Goal: Information Seeking & Learning: Check status

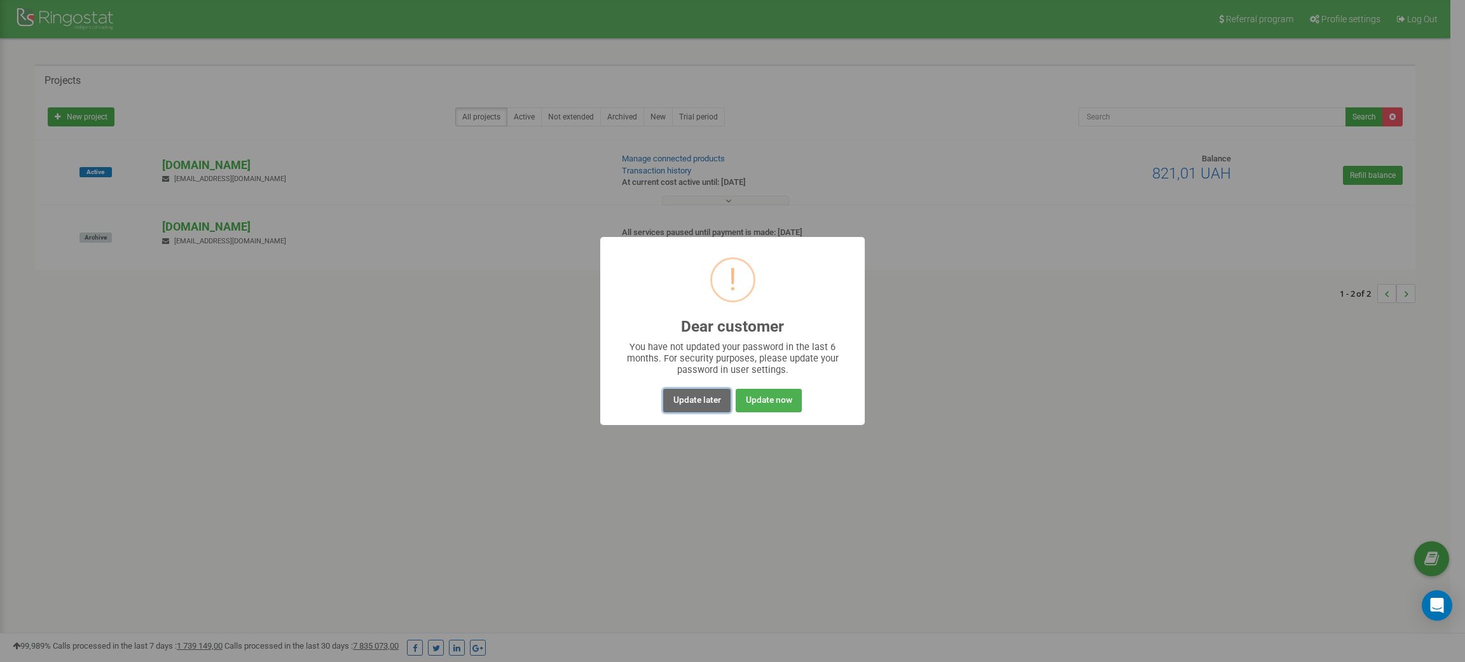
click at [708, 408] on button "Update later" at bounding box center [696, 401] width 67 height 24
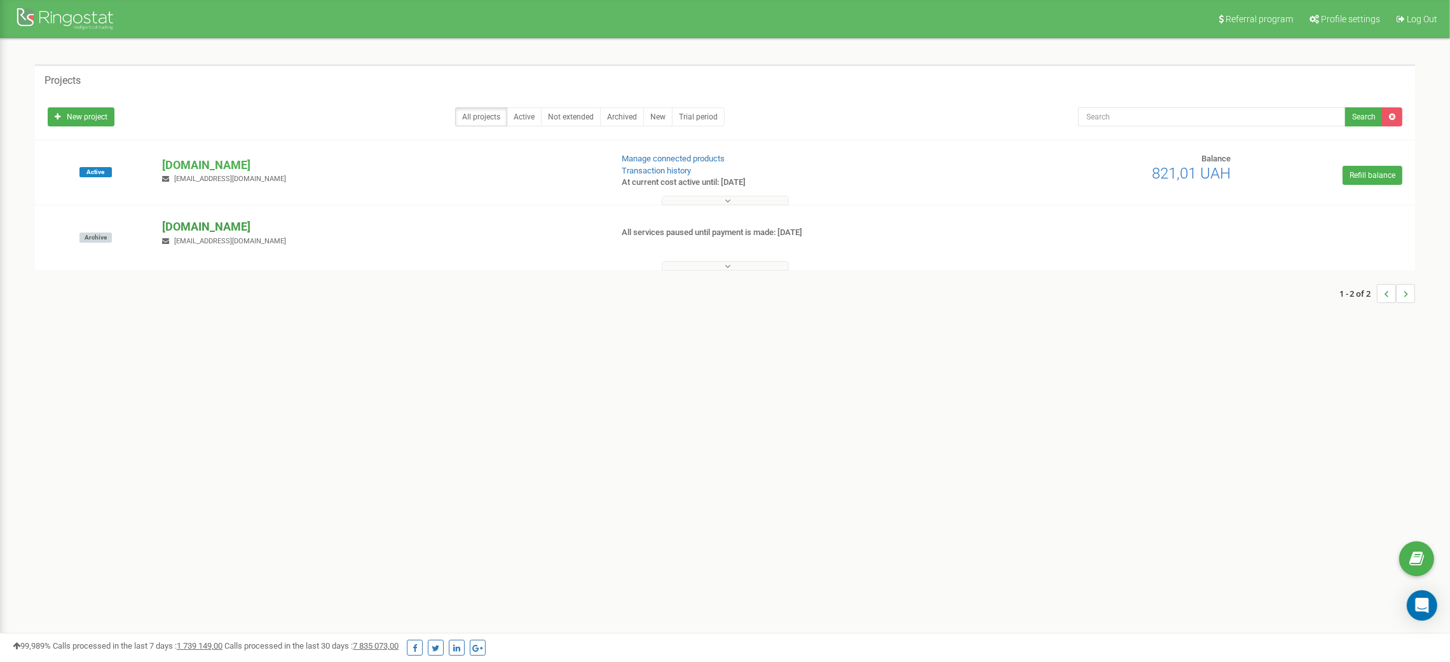
click at [173, 226] on p "[DOMAIN_NAME]" at bounding box center [381, 227] width 439 height 17
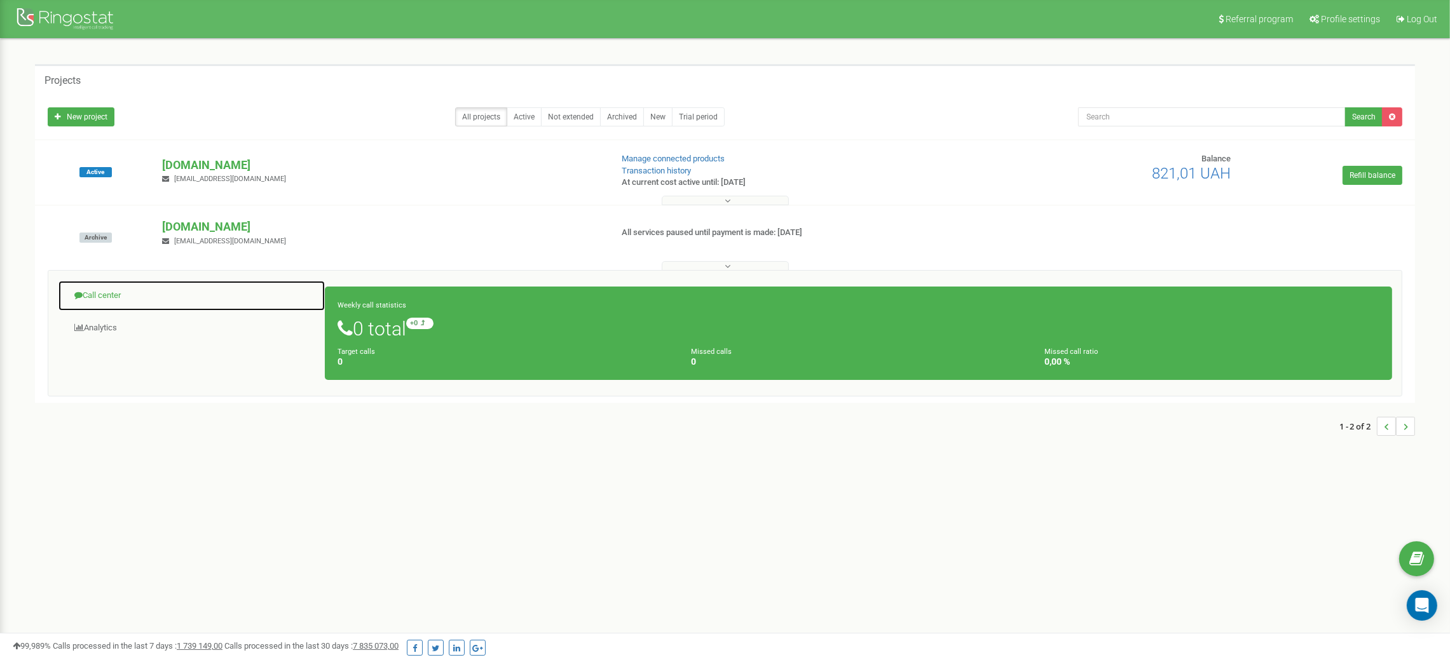
click at [114, 292] on link "Call center" at bounding box center [192, 295] width 268 height 31
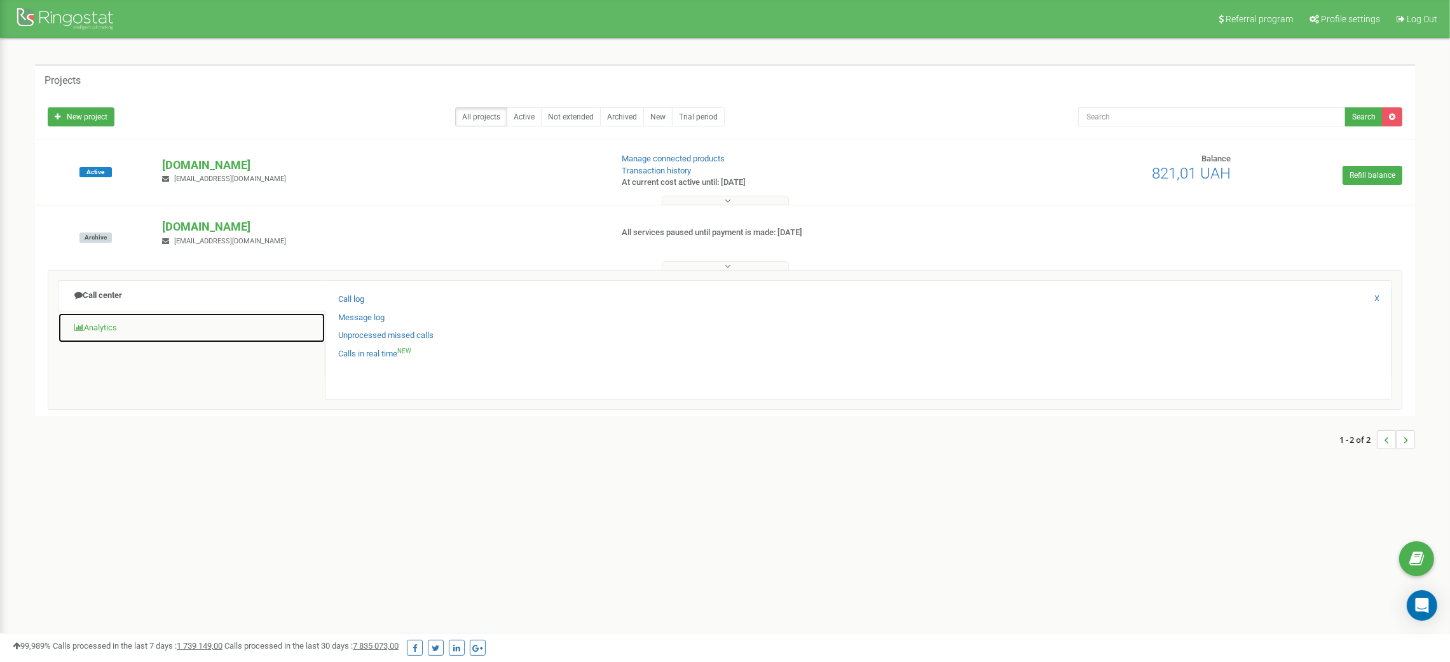
click at [100, 326] on link "Analytics" at bounding box center [192, 328] width 268 height 31
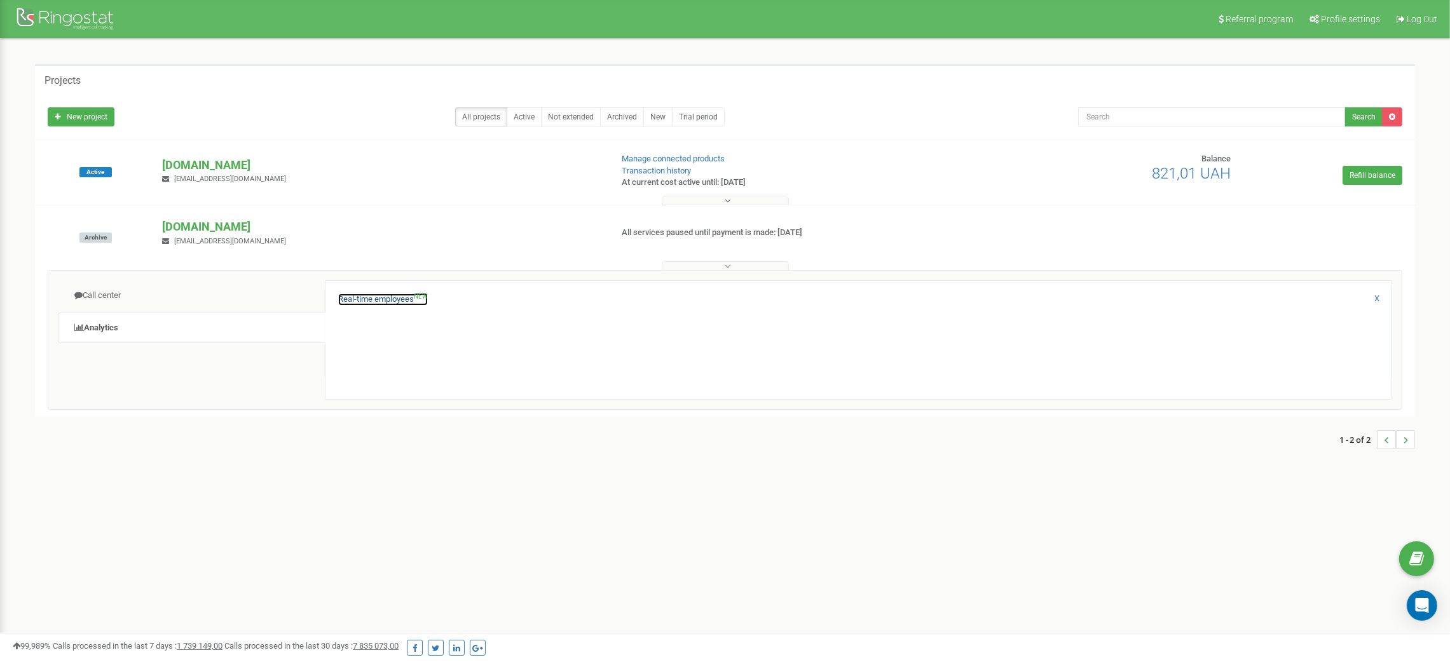
click at [399, 298] on link "Real-time employees NEW" at bounding box center [383, 300] width 90 height 12
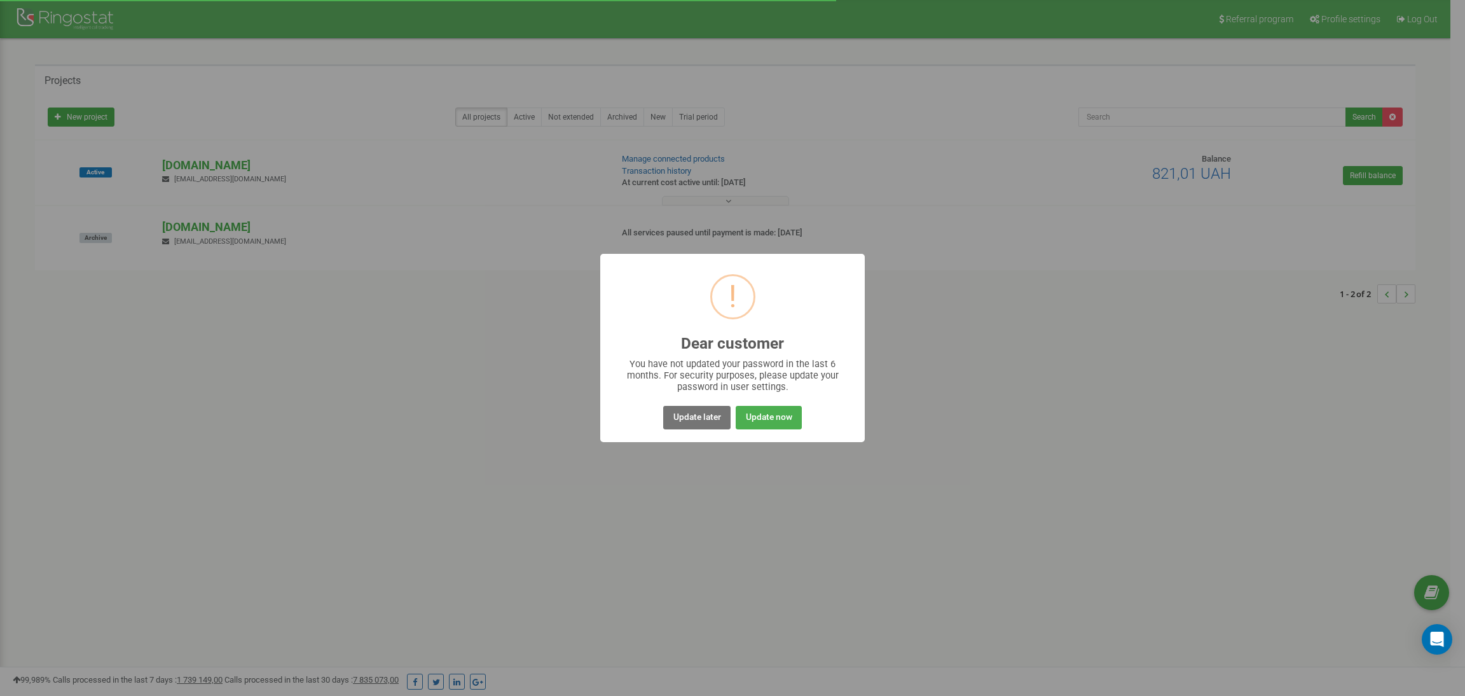
click at [344, 360] on div "! Dear customer × You have not updated your password in the last 6 months. For …" at bounding box center [732, 348] width 1465 height 696
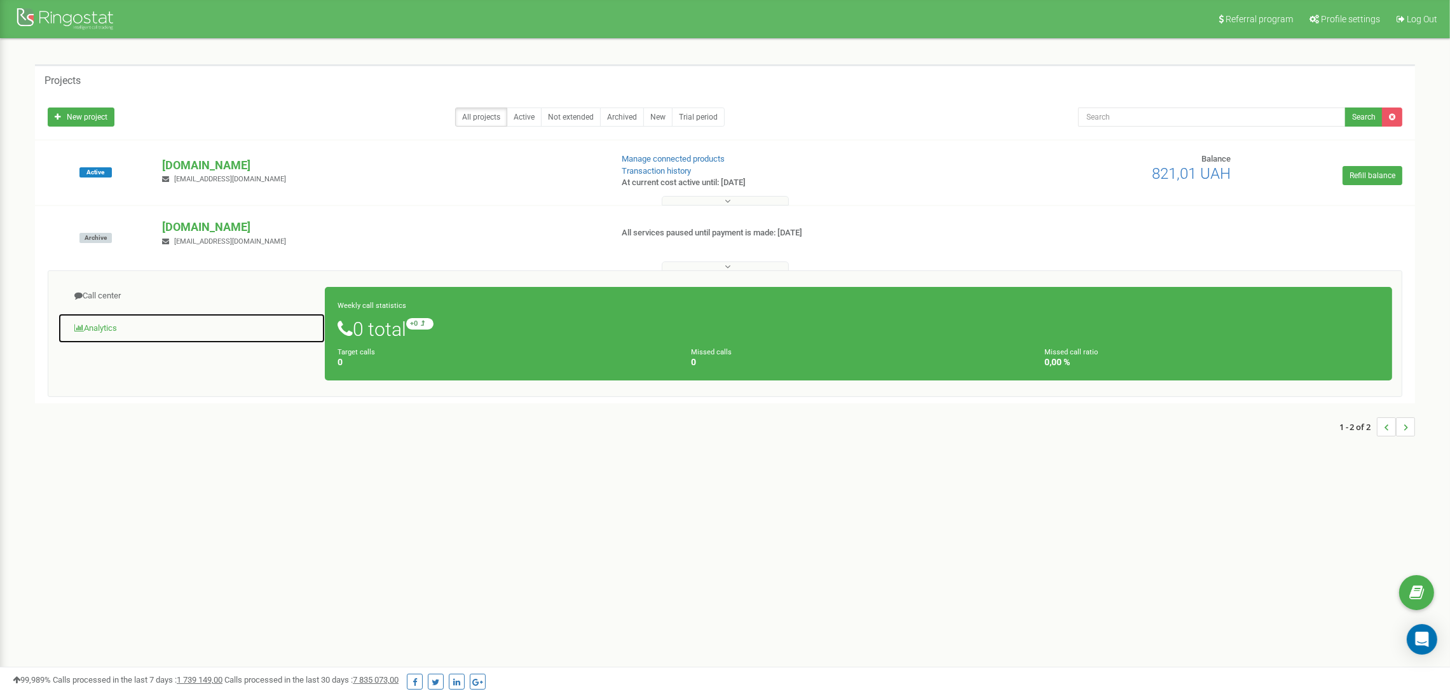
click at [121, 326] on link "Analytics" at bounding box center [192, 328] width 268 height 31
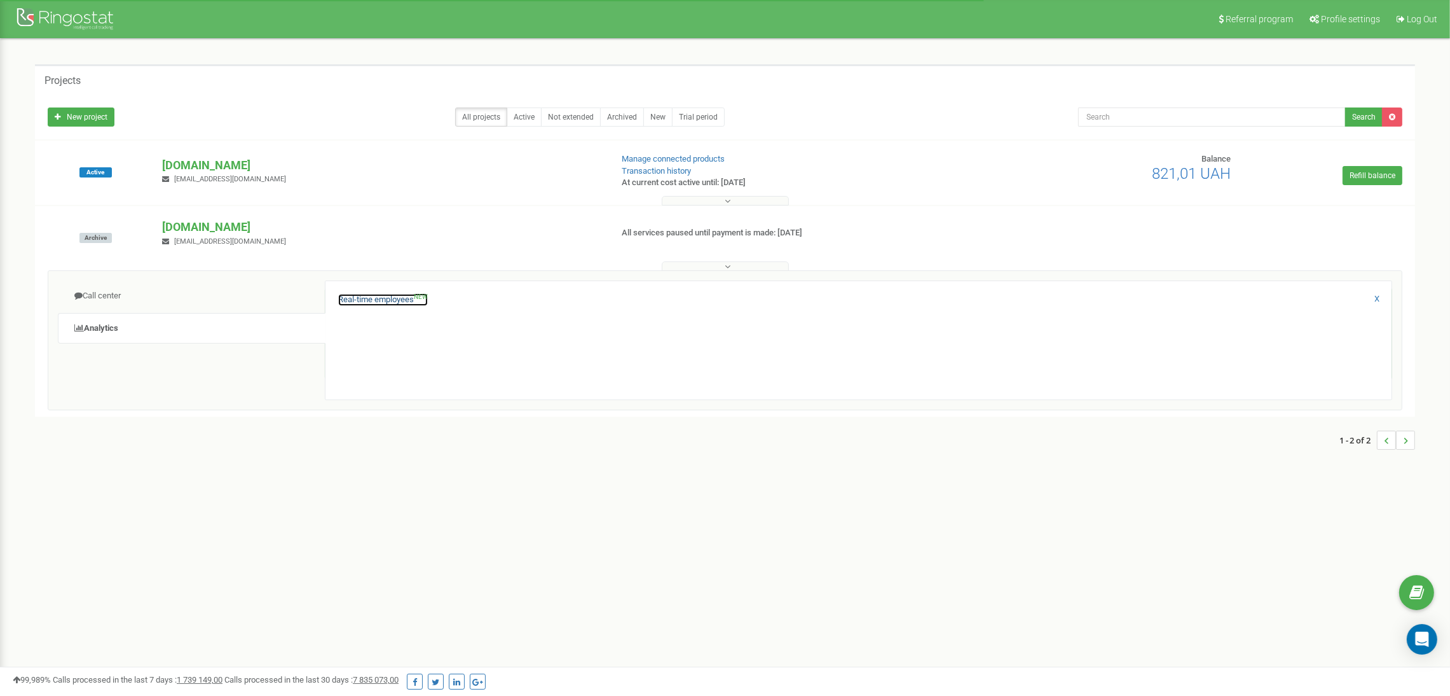
click at [395, 298] on link "Real-time employees NEW" at bounding box center [383, 300] width 90 height 12
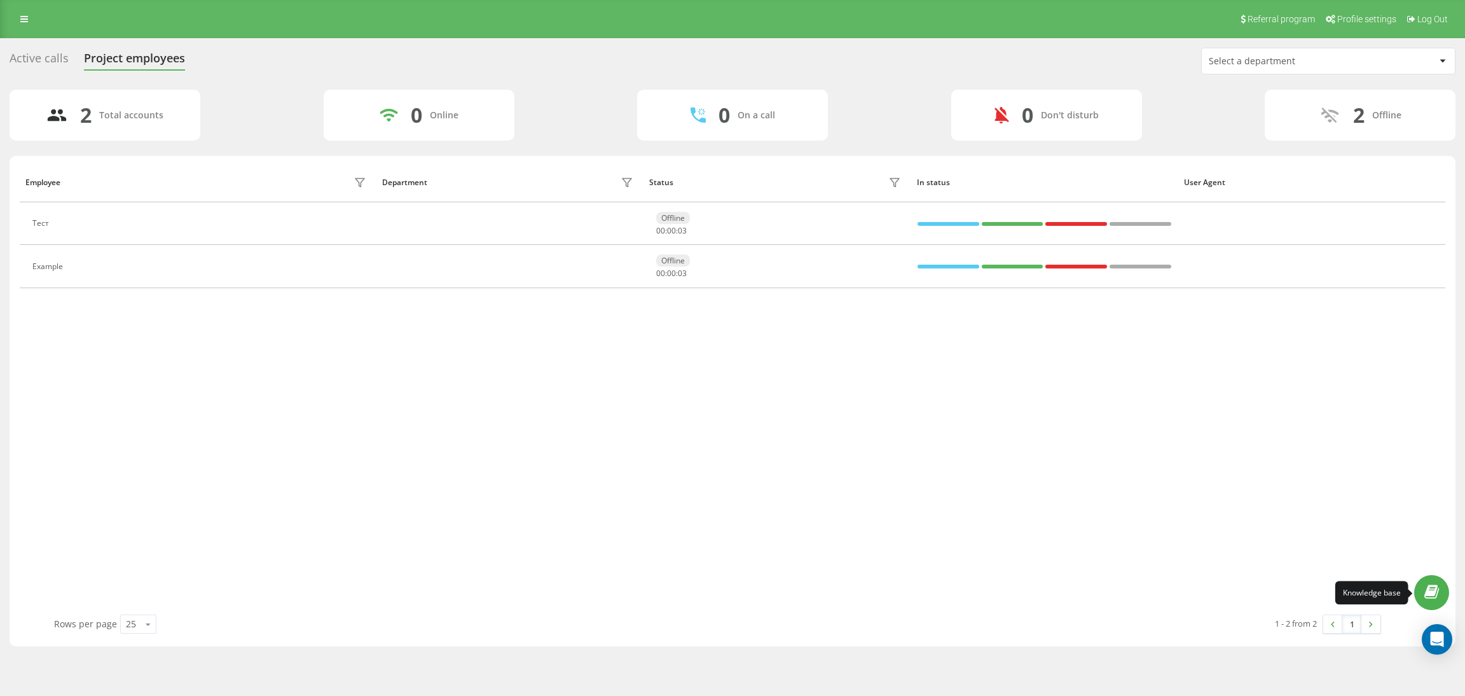
click at [1432, 591] on icon at bounding box center [1431, 592] width 15 height 12
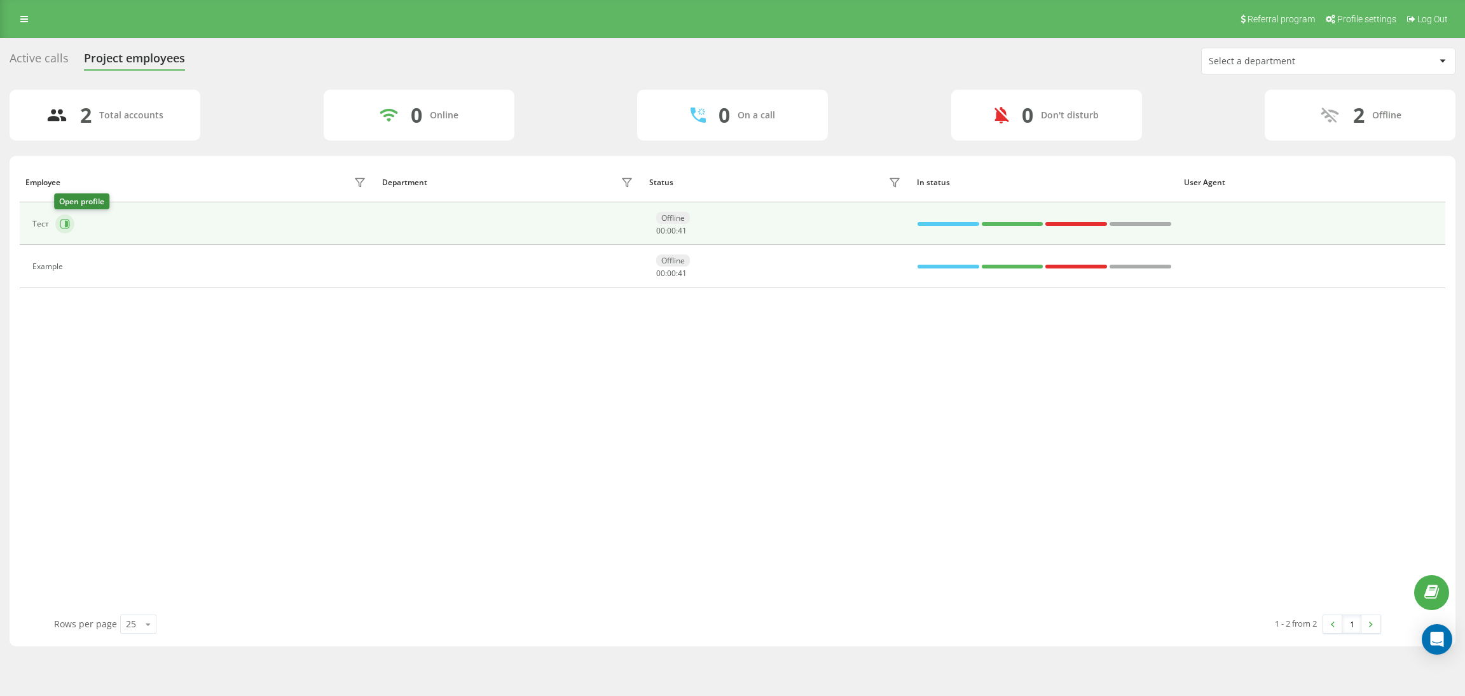
click at [67, 222] on icon at bounding box center [66, 224] width 3 height 6
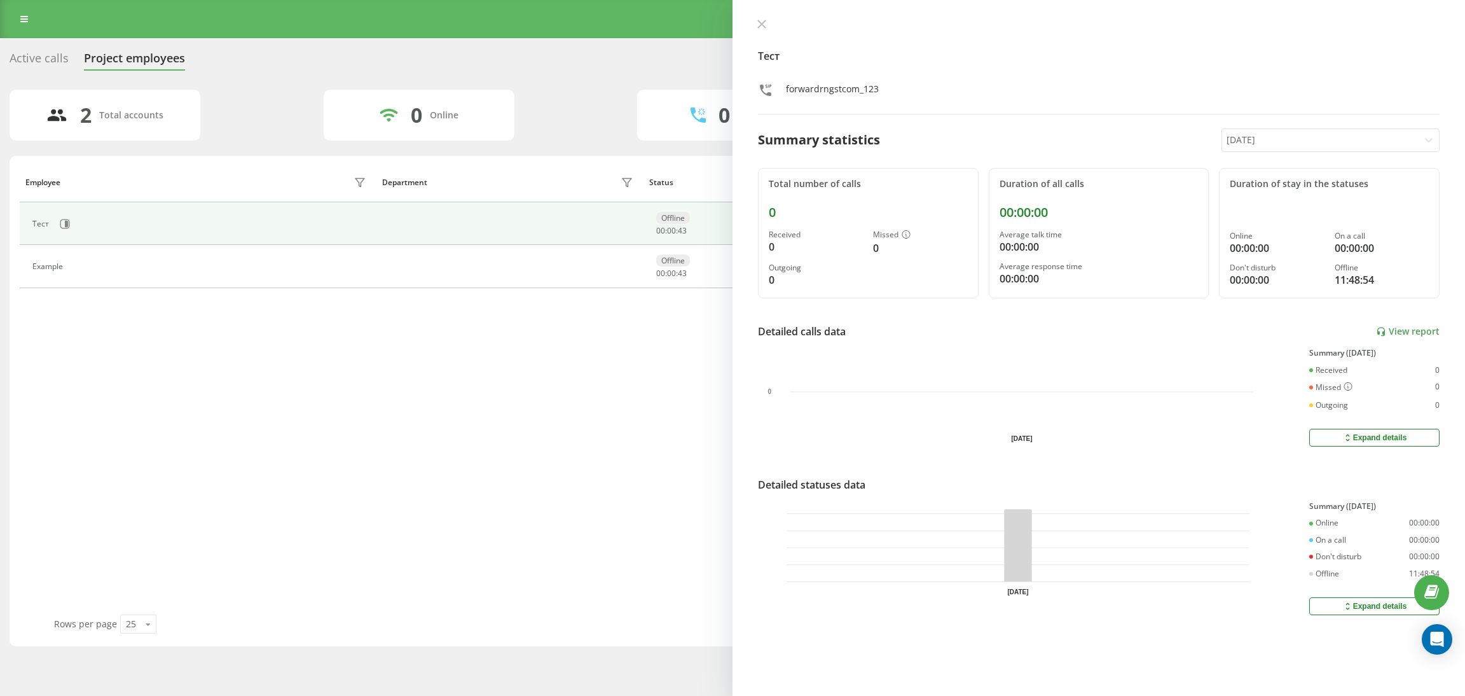
click at [14, 7] on div "Referral program Profile settings Log Out" at bounding box center [732, 19] width 1465 height 38
click at [17, 17] on link at bounding box center [24, 19] width 23 height 18
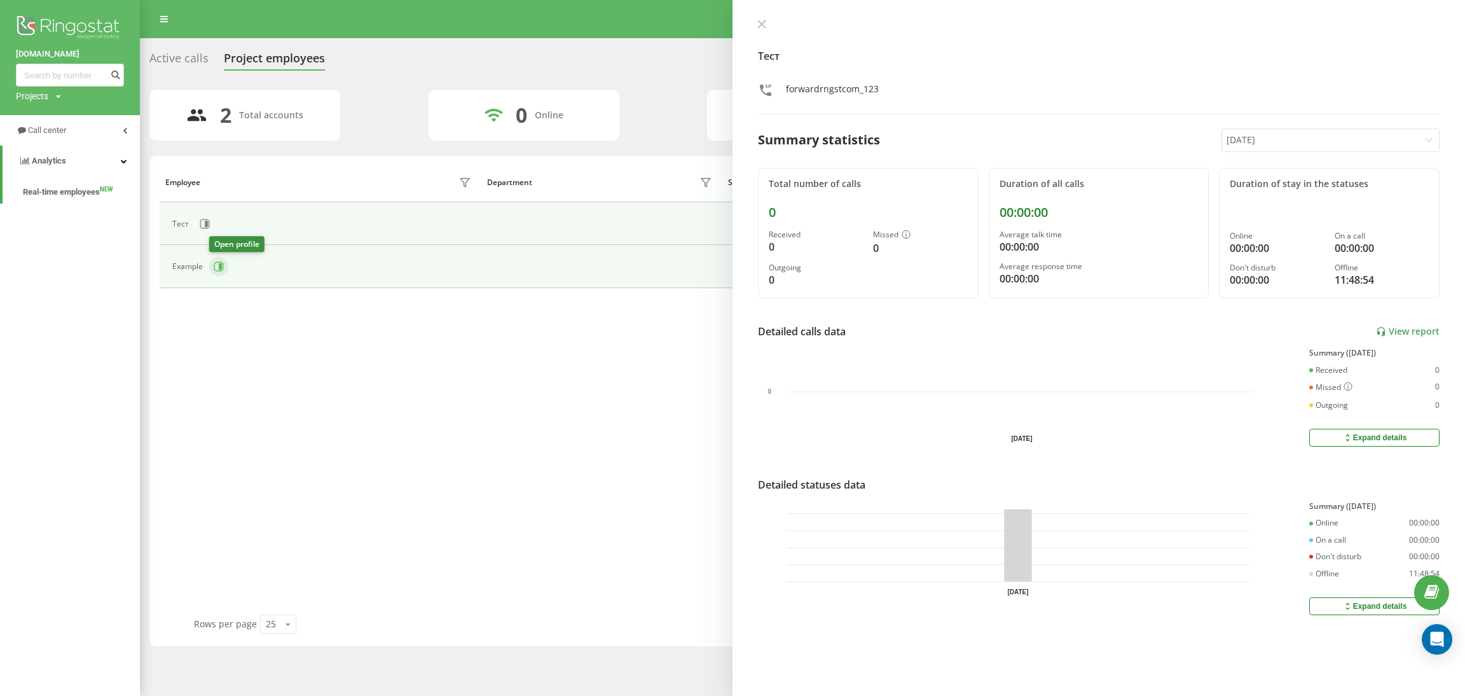
click at [220, 266] on icon at bounding box center [220, 266] width 3 height 6
